Goal: Information Seeking & Learning: Learn about a topic

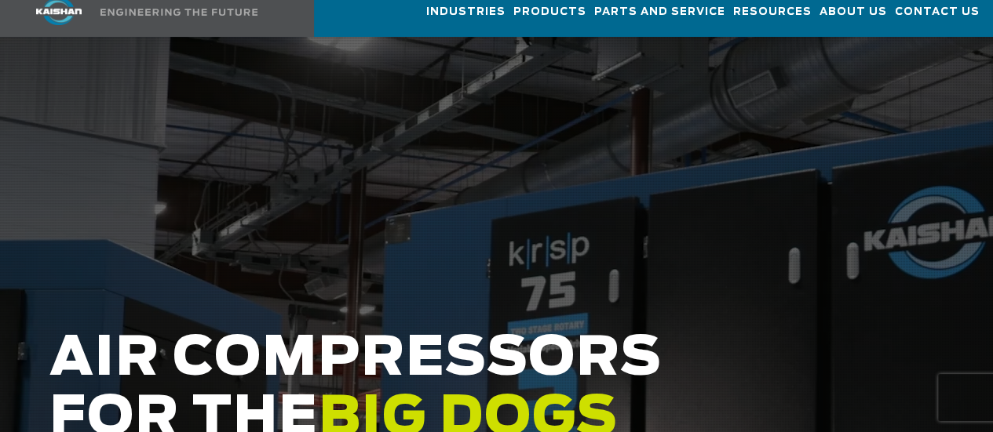
scroll to position [157, 0]
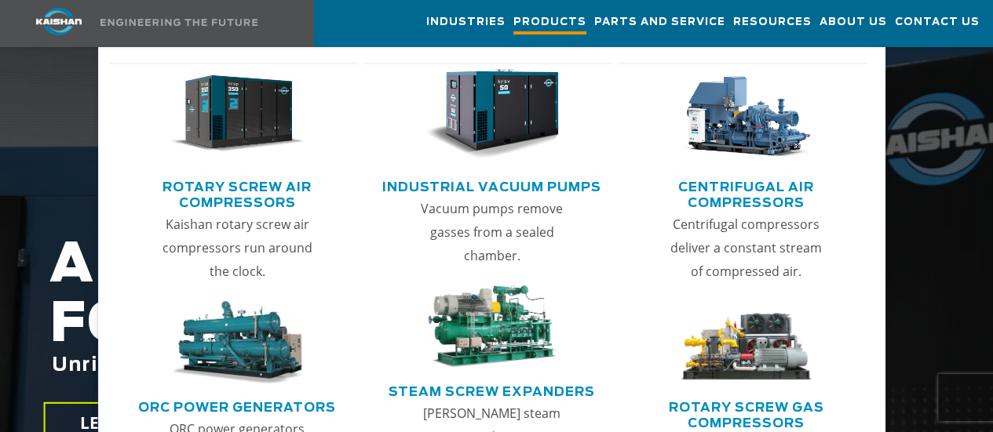
click at [514, 15] on span "Products" at bounding box center [549, 23] width 73 height 21
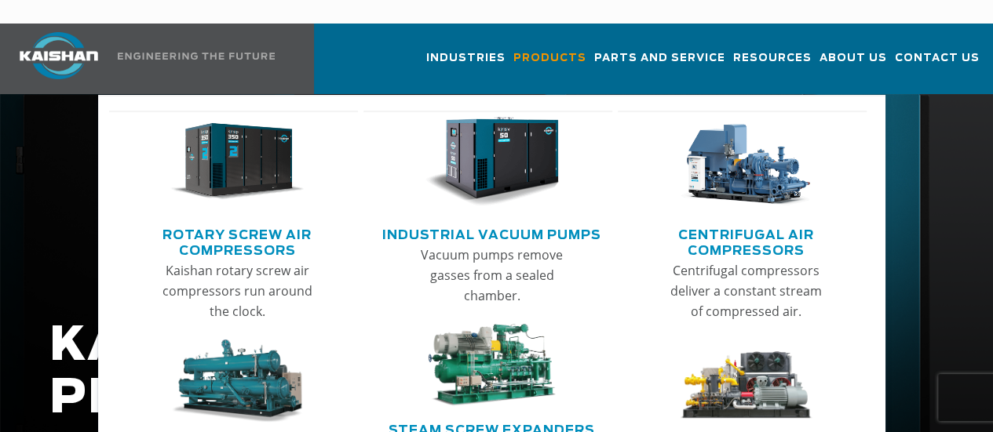
click at [512, 128] on img "Main menu" at bounding box center [492, 162] width 134 height 90
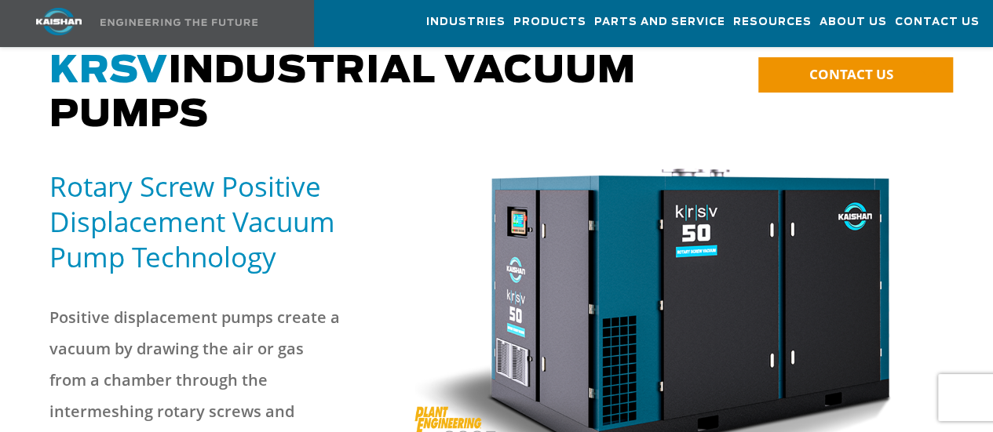
scroll to position [78, 0]
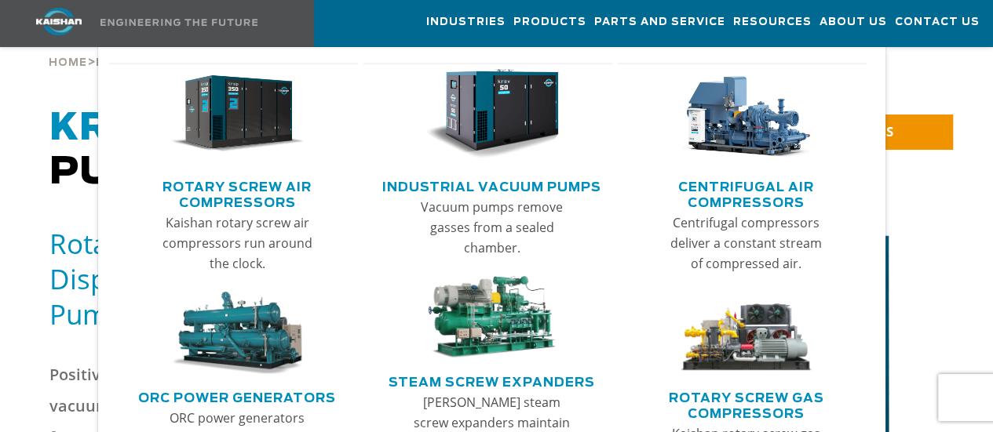
click at [279, 107] on img "Main menu" at bounding box center [237, 114] width 134 height 90
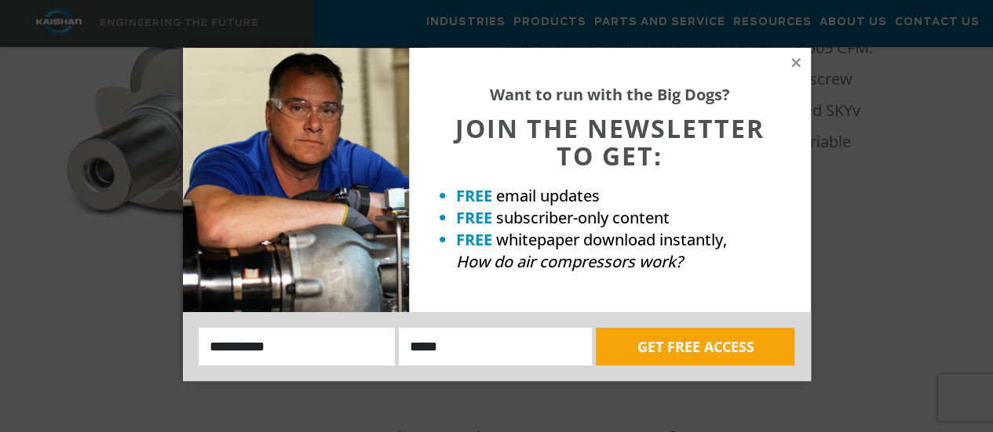
scroll to position [942, 0]
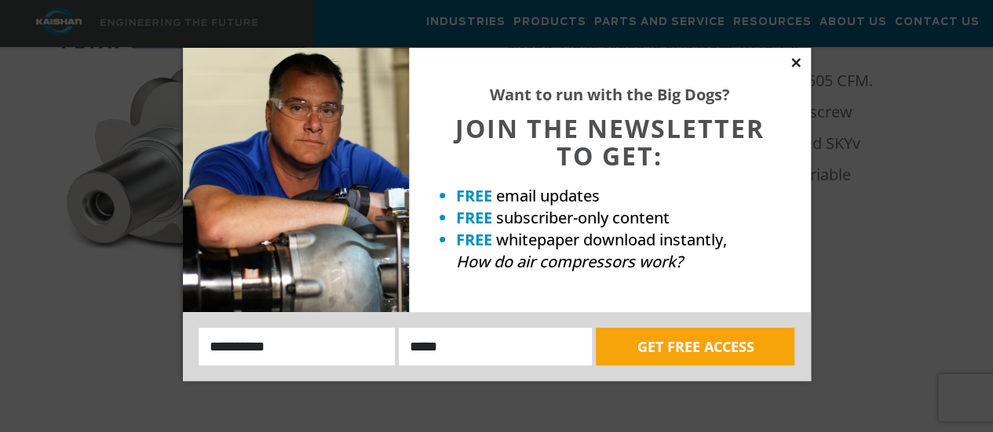
click at [797, 62] on icon at bounding box center [796, 63] width 14 height 14
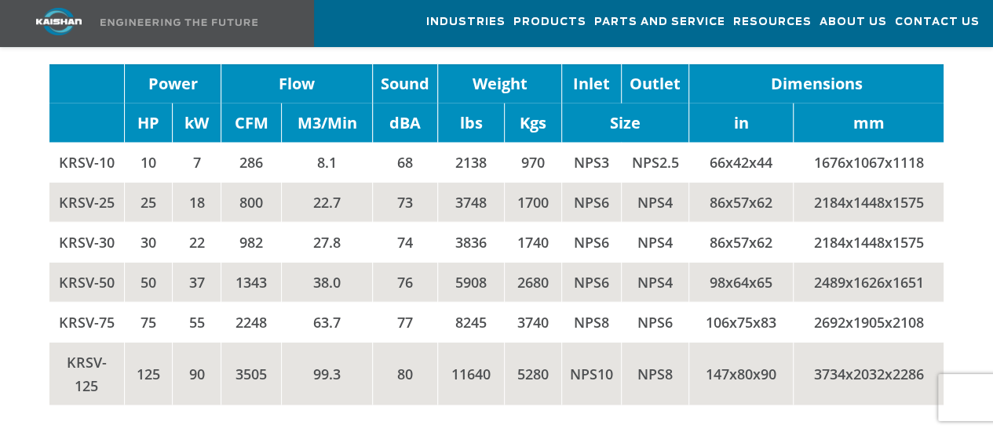
scroll to position [1883, 0]
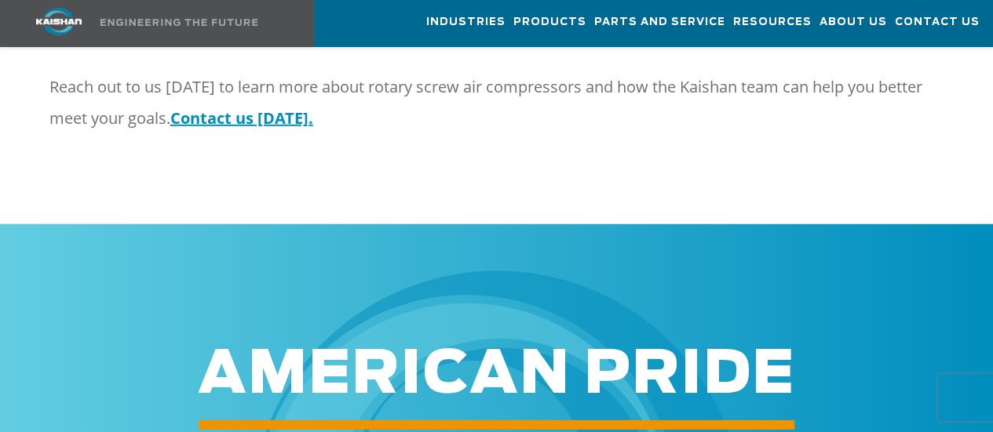
scroll to position [2276, 0]
